Goal: Transaction & Acquisition: Purchase product/service

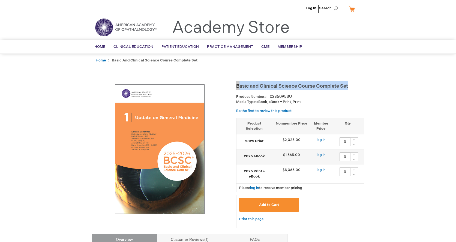
drag, startPoint x: 354, startPoint y: 86, endPoint x: 237, endPoint y: 85, distance: 116.8
click at [237, 85] on h1 "Basic and Clinical Science Course Complete Set" at bounding box center [300, 85] width 128 height 9
drag, startPoint x: 279, startPoint y: 92, endPoint x: 284, endPoint y: 89, distance: 6.0
click at [278, 91] on div "Basic and Clinical Science Course Complete Set Product Number 02850953U Media T…" at bounding box center [300, 157] width 128 height 153
drag, startPoint x: 316, startPoint y: 86, endPoint x: 236, endPoint y: 88, distance: 79.4
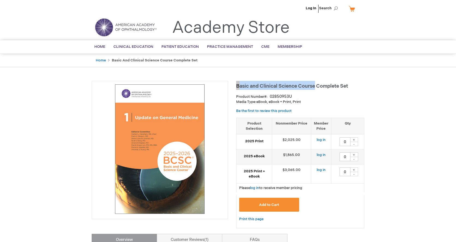
click at [236, 88] on span "Basic and Clinical Science Course Complete Set" at bounding box center [292, 86] width 112 height 6
copy span "Basic and Clinical Science Course"
